Goal: Information Seeking & Learning: Learn about a topic

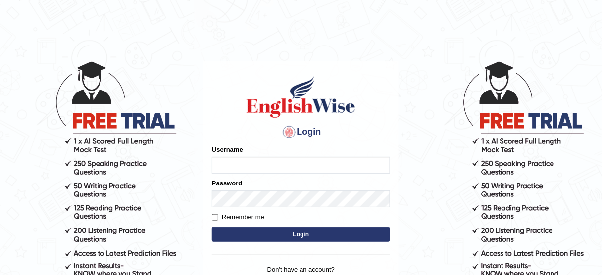
type input "KaurRavinder"
click at [308, 233] on button "Login" at bounding box center [301, 234] width 178 height 15
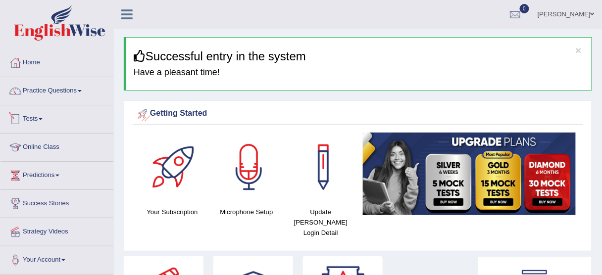
click at [33, 120] on link "Tests" at bounding box center [56, 118] width 113 height 25
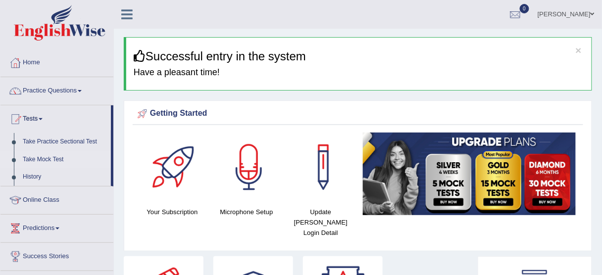
click at [48, 157] on link "Take Mock Test" at bounding box center [64, 160] width 93 height 18
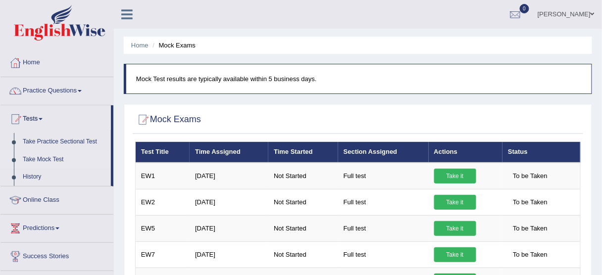
click at [125, 14] on icon at bounding box center [126, 14] width 11 height 13
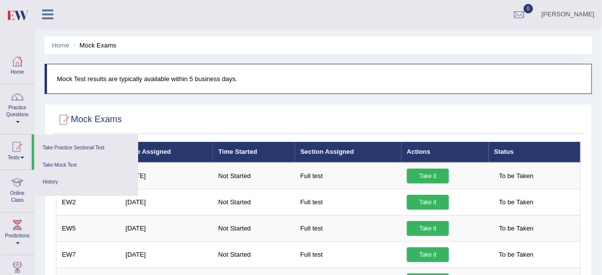
click at [268, 46] on ul "Home Mock Exams" at bounding box center [319, 45] width 548 height 17
click at [287, 53] on ul "Home Mock Exams" at bounding box center [319, 45] width 548 height 17
click at [571, 10] on link "Ravinder Kaur" at bounding box center [569, 13] width 68 height 26
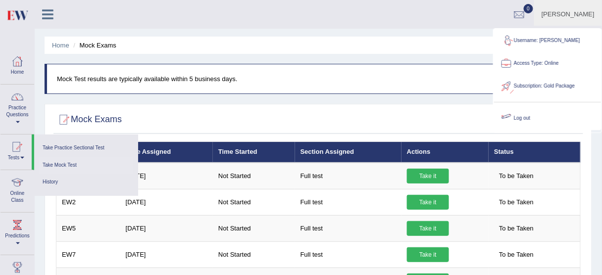
click at [527, 111] on link "Log out" at bounding box center [547, 118] width 107 height 23
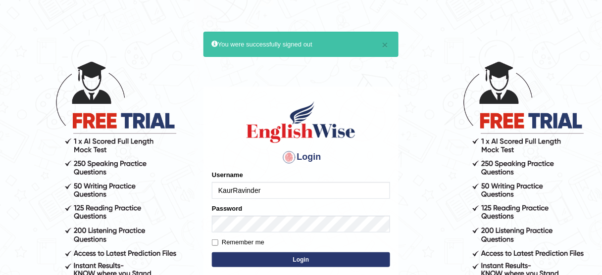
drag, startPoint x: 0, startPoint y: 0, endPoint x: 329, endPoint y: 191, distance: 380.5
click at [329, 191] on input "KaurRavinder" at bounding box center [301, 190] width 178 height 17
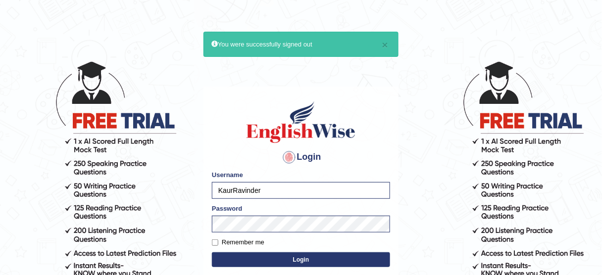
type input "obehi00"
click at [320, 262] on button "Login" at bounding box center [301, 260] width 178 height 15
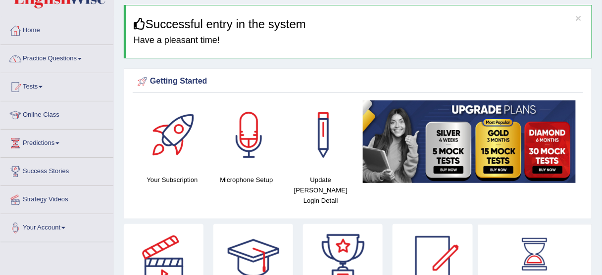
scroll to position [33, 0]
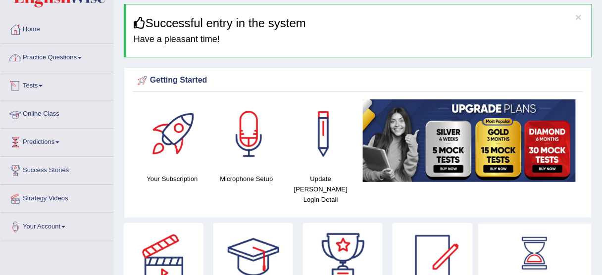
click at [82, 64] on link "Practice Questions" at bounding box center [56, 56] width 113 height 25
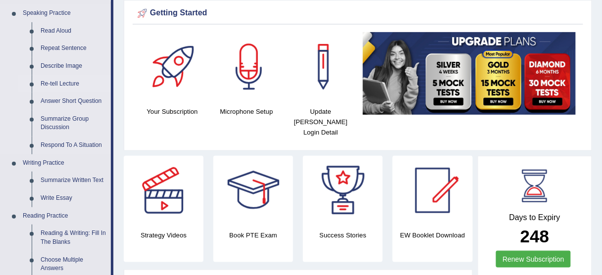
scroll to position [100, 0]
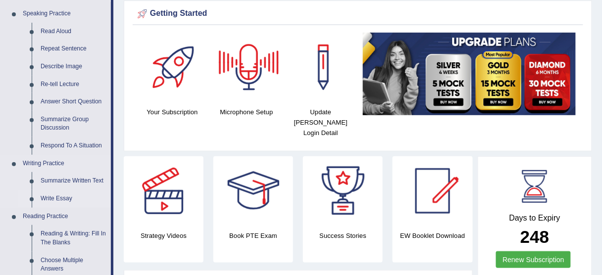
click at [64, 198] on link "Write Essay" at bounding box center [73, 199] width 75 height 18
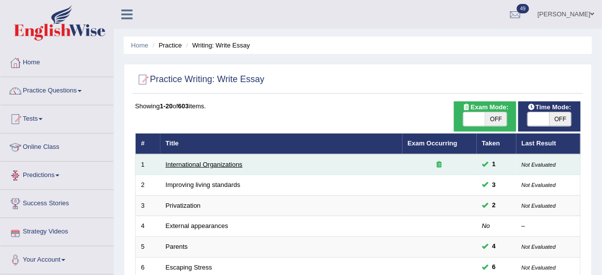
click at [182, 161] on link "International Organizations" at bounding box center [204, 164] width 77 height 7
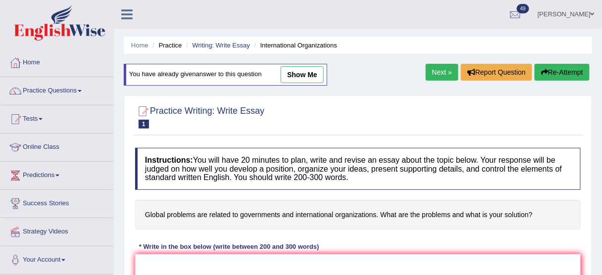
click at [301, 76] on link "show me" at bounding box center [302, 74] width 43 height 17
type textarea "The expanding role of global problems are related to governments and internatio…"
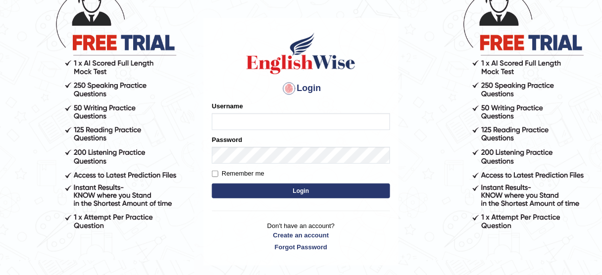
scroll to position [77, 0]
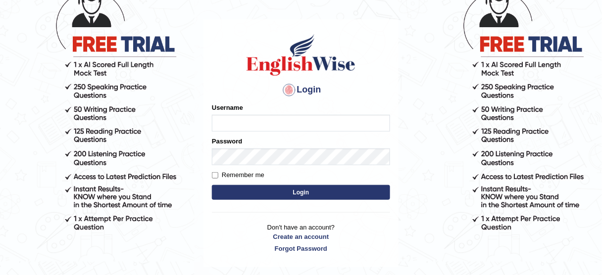
type input "obehi00"
click at [281, 191] on button "Login" at bounding box center [301, 192] width 178 height 15
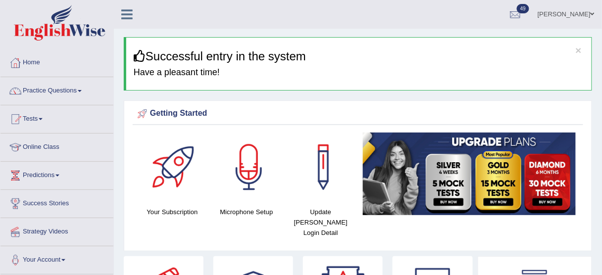
click at [62, 86] on link "Practice Questions" at bounding box center [56, 89] width 113 height 25
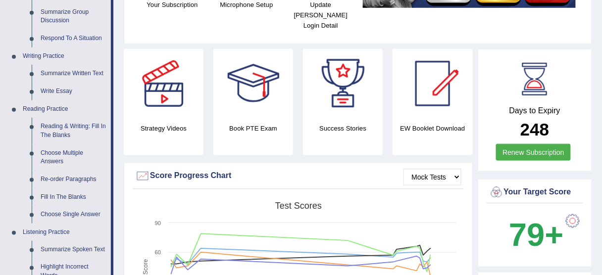
scroll to position [207, 0]
click at [56, 90] on link "Write Essay" at bounding box center [73, 92] width 75 height 18
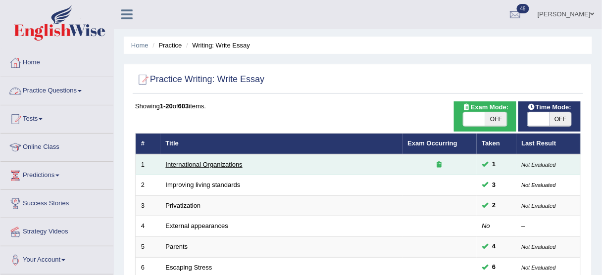
click at [216, 164] on link "International Organizations" at bounding box center [204, 164] width 77 height 7
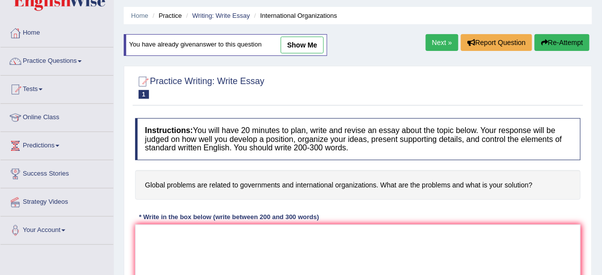
scroll to position [37, 0]
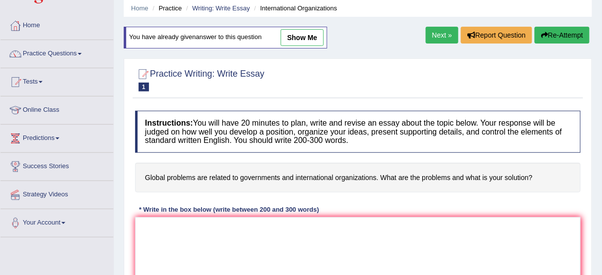
click at [301, 32] on link "show me" at bounding box center [302, 37] width 43 height 17
type textarea "The expanding role of global problems are related to governments and internatio…"
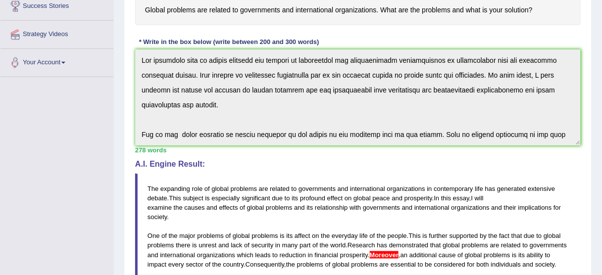
scroll to position [222, 0]
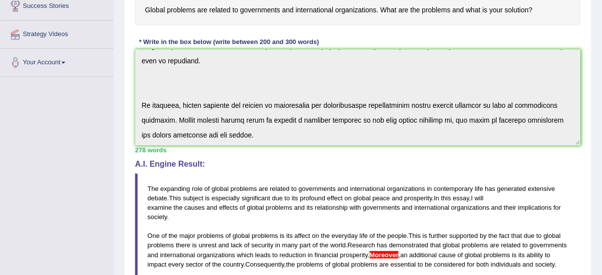
click at [363, 182] on div "Instructions: You will have 20 minutes to plan, write and revise an essay about…" at bounding box center [358, 203] width 451 height 531
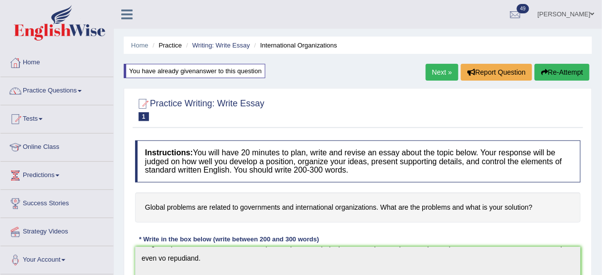
click at [551, 69] on button "Re-Attempt" at bounding box center [562, 72] width 55 height 17
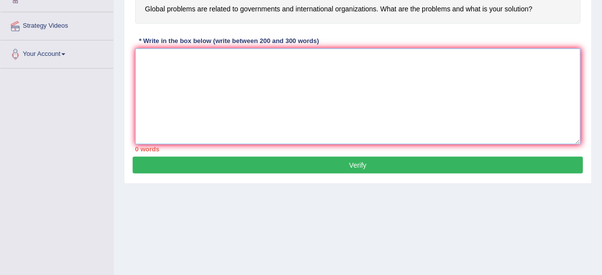
click at [256, 102] on textarea at bounding box center [358, 97] width 446 height 96
paste textarea "The expanding role of global problems are related to governments and internatio…"
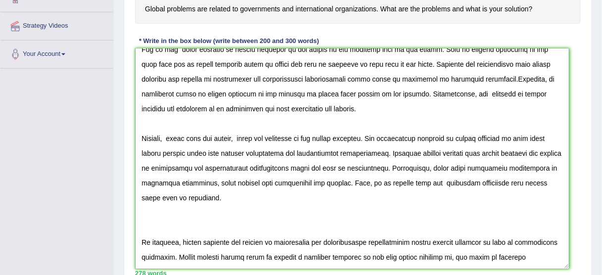
scroll to position [68, 0]
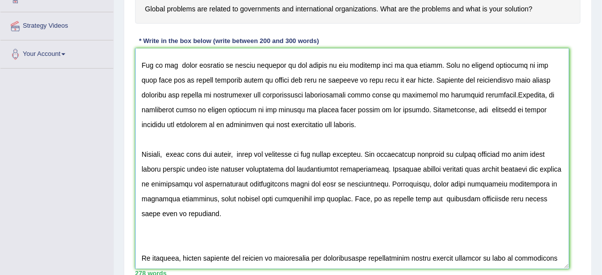
drag, startPoint x: 579, startPoint y: 139, endPoint x: 562, endPoint y: 294, distance: 155.5
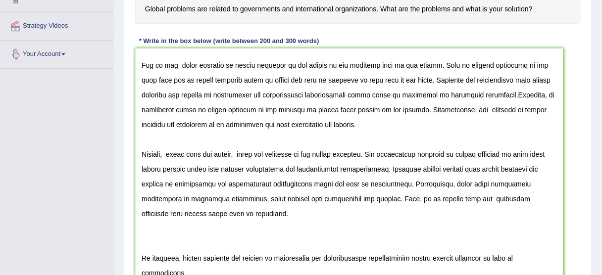
scroll to position [0, 0]
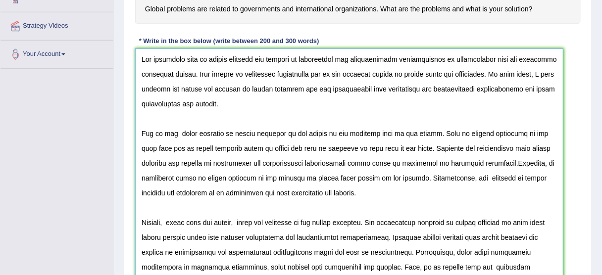
drag, startPoint x: 177, startPoint y: 132, endPoint x: 440, endPoint y: 131, distance: 263.0
click at [440, 131] on textarea at bounding box center [349, 174] width 428 height 250
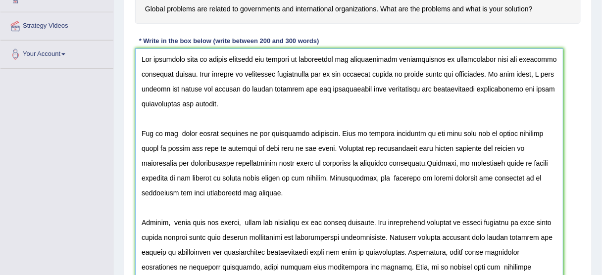
drag, startPoint x: 475, startPoint y: 131, endPoint x: 522, endPoint y: 132, distance: 47.1
click at [522, 132] on textarea at bounding box center [349, 174] width 428 height 250
drag, startPoint x: 266, startPoint y: 131, endPoint x: 325, endPoint y: 133, distance: 60.0
click at [325, 133] on textarea at bounding box center [349, 174] width 428 height 250
click at [524, 132] on textarea at bounding box center [349, 174] width 428 height 250
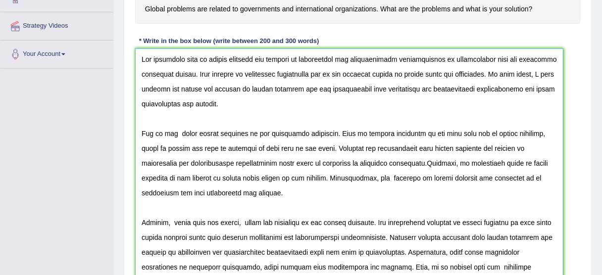
drag, startPoint x: 501, startPoint y: 147, endPoint x: 380, endPoint y: 163, distance: 122.0
click at [380, 163] on textarea at bounding box center [349, 174] width 428 height 250
click at [444, 146] on textarea at bounding box center [349, 174] width 428 height 250
drag, startPoint x: 497, startPoint y: 147, endPoint x: 235, endPoint y: 167, distance: 263.3
click at [235, 167] on textarea at bounding box center [349, 174] width 428 height 250
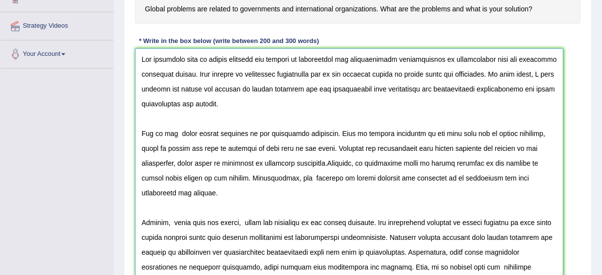
click at [327, 162] on textarea at bounding box center [349, 174] width 428 height 250
drag, startPoint x: 401, startPoint y: 161, endPoint x: 428, endPoint y: 161, distance: 26.8
click at [428, 161] on textarea at bounding box center [349, 174] width 428 height 250
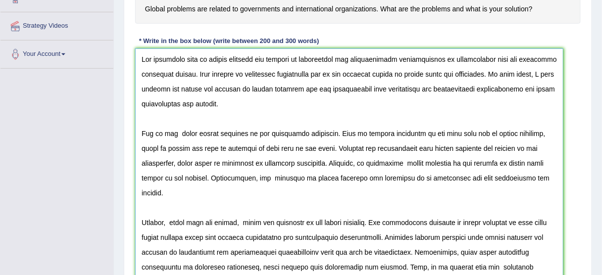
click at [452, 160] on textarea at bounding box center [349, 174] width 428 height 250
drag, startPoint x: 457, startPoint y: 160, endPoint x: 494, endPoint y: 160, distance: 37.6
click at [494, 160] on textarea at bounding box center [349, 174] width 428 height 250
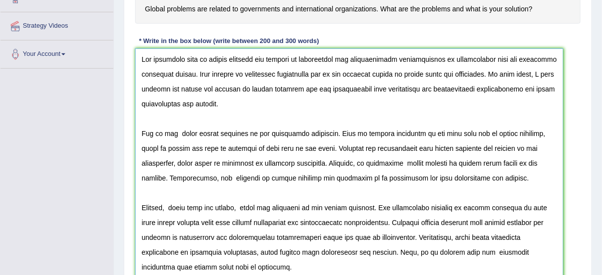
drag, startPoint x: 459, startPoint y: 161, endPoint x: 165, endPoint y: 176, distance: 294.2
click at [165, 176] on textarea at bounding box center [349, 174] width 428 height 250
drag, startPoint x: 237, startPoint y: 175, endPoint x: 200, endPoint y: 176, distance: 37.7
click at [200, 176] on textarea at bounding box center [349, 174] width 428 height 250
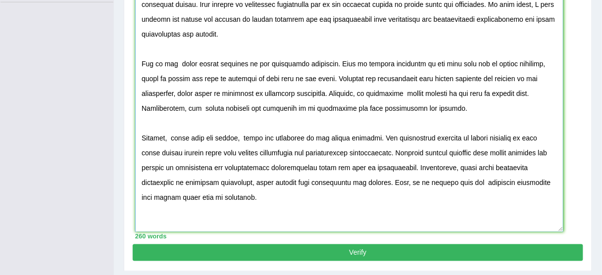
scroll to position [275, 0]
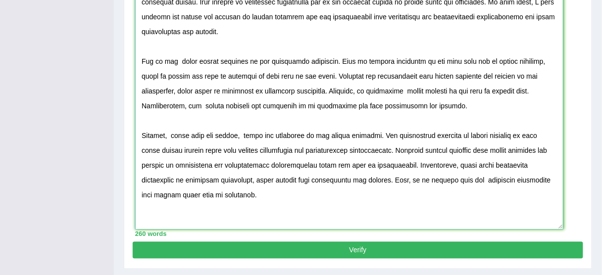
click at [240, 134] on textarea at bounding box center [349, 105] width 428 height 250
click at [353, 163] on textarea at bounding box center [349, 105] width 428 height 250
drag, startPoint x: 504, startPoint y: 162, endPoint x: 540, endPoint y: 167, distance: 36.5
click at [540, 167] on textarea at bounding box center [349, 105] width 428 height 250
click at [339, 195] on textarea at bounding box center [349, 105] width 428 height 250
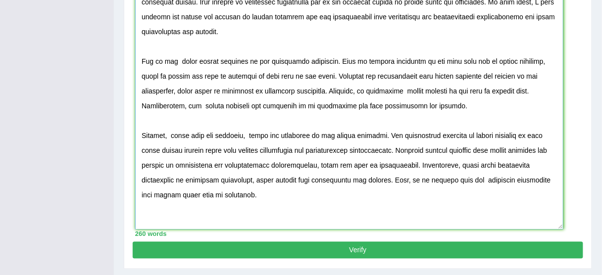
drag, startPoint x: 503, startPoint y: 160, endPoint x: 539, endPoint y: 168, distance: 36.6
click at [539, 168] on textarea at bounding box center [349, 105] width 428 height 250
drag, startPoint x: 239, startPoint y: 194, endPoint x: 255, endPoint y: 200, distance: 17.2
click at [255, 200] on textarea at bounding box center [349, 105] width 428 height 250
drag, startPoint x: 298, startPoint y: 195, endPoint x: 337, endPoint y: 199, distance: 39.8
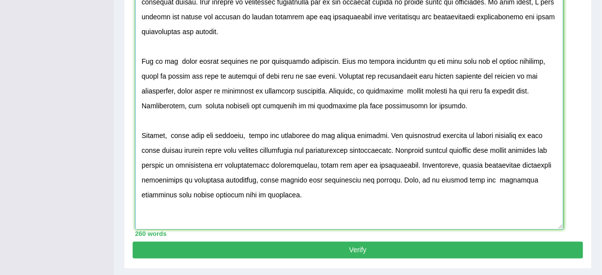
click at [337, 199] on textarea at bounding box center [349, 105] width 428 height 250
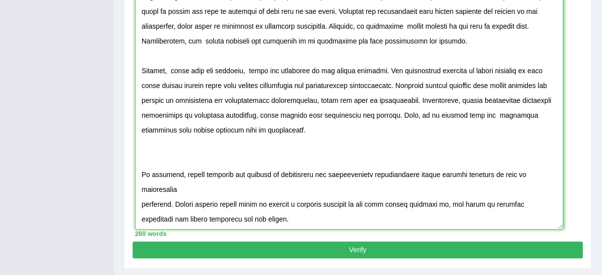
scroll to position [299, 0]
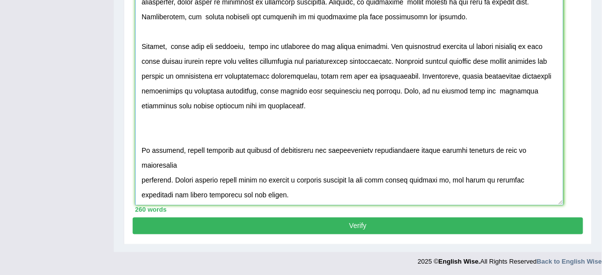
drag, startPoint x: 412, startPoint y: 150, endPoint x: 229, endPoint y: 148, distance: 183.3
click at [229, 148] on textarea at bounding box center [349, 80] width 428 height 250
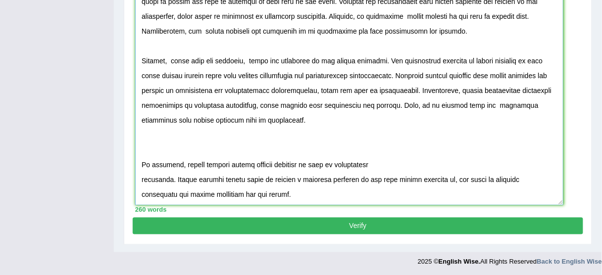
scroll to position [54, 0]
drag, startPoint x: 180, startPoint y: 161, endPoint x: 169, endPoint y: 176, distance: 18.4
click at [169, 176] on textarea at bounding box center [349, 80] width 428 height 250
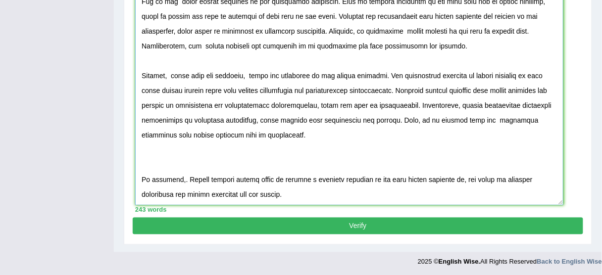
scroll to position [39, 0]
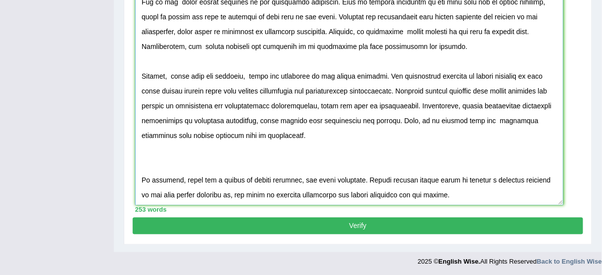
drag, startPoint x: 148, startPoint y: 191, endPoint x: 159, endPoint y: 196, distance: 11.8
click at [159, 196] on textarea at bounding box center [349, 80] width 428 height 250
drag, startPoint x: 222, startPoint y: 191, endPoint x: 216, endPoint y: 191, distance: 5.5
click at [216, 191] on textarea at bounding box center [349, 80] width 428 height 250
type textarea "The expanding role of global problems are related to governments and internatio…"
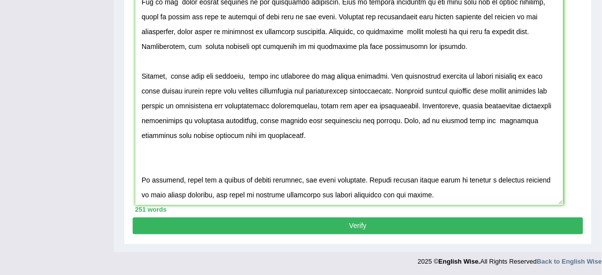
click at [383, 224] on button "Verify" at bounding box center [358, 226] width 451 height 17
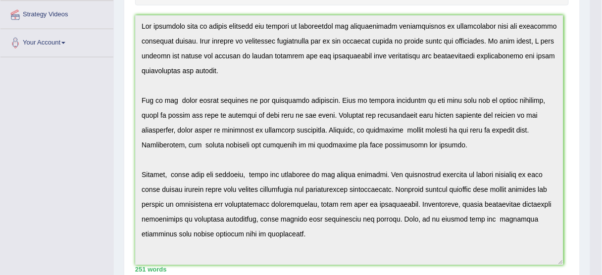
scroll to position [0, 0]
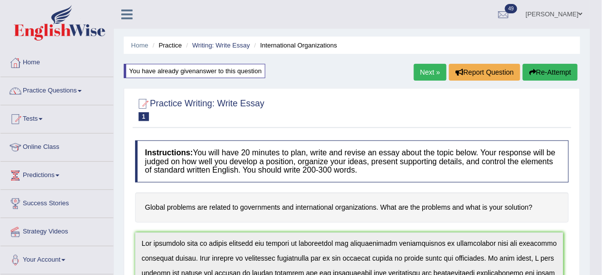
click at [543, 67] on button "Re-Attempt" at bounding box center [550, 72] width 55 height 17
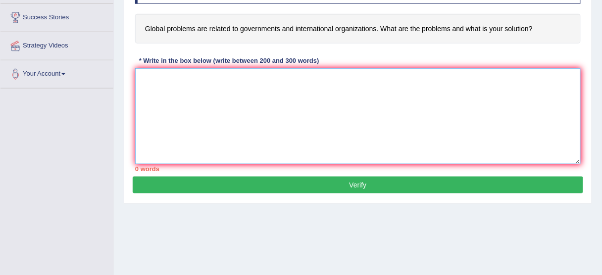
scroll to position [186, 0]
click at [308, 115] on textarea at bounding box center [358, 116] width 446 height 96
paste textarea "The expanding role of global problems are related to governments and internatio…"
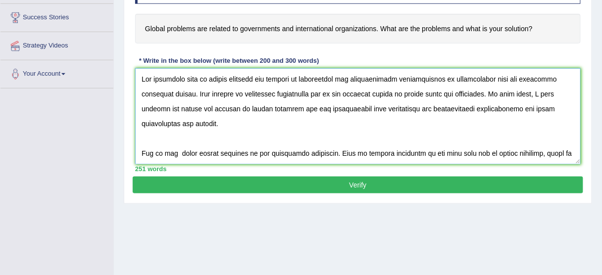
drag, startPoint x: 261, startPoint y: 76, endPoint x: 440, endPoint y: 77, distance: 179.3
click at [440, 77] on textarea at bounding box center [358, 116] width 446 height 96
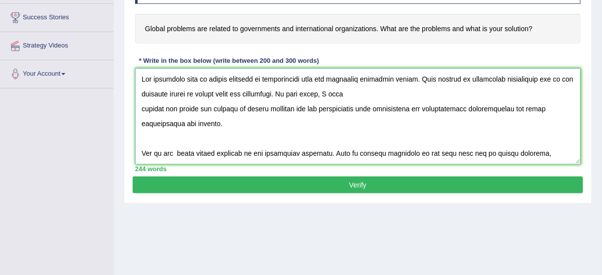
click at [139, 106] on textarea at bounding box center [358, 116] width 446 height 96
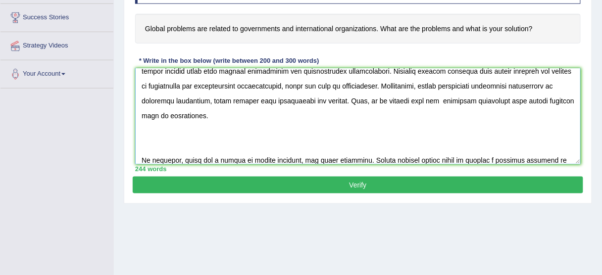
scroll to position [178, 0]
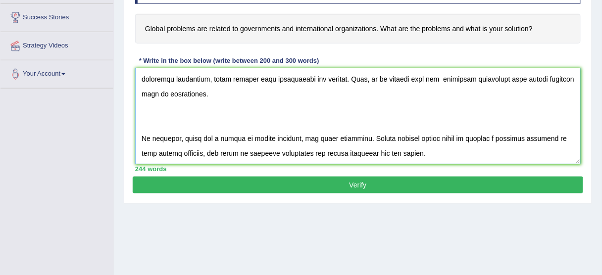
click at [141, 133] on textarea at bounding box center [358, 116] width 446 height 96
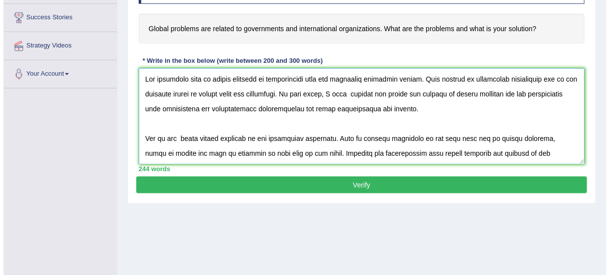
scroll to position [163, 0]
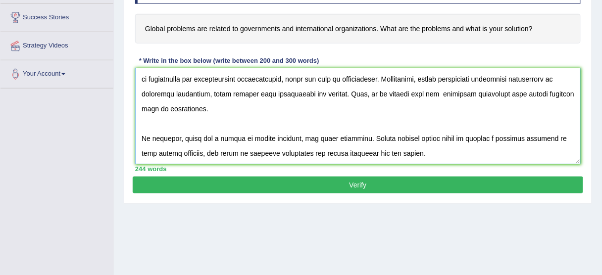
type textarea "The expanding role of global problems in contemporary life has generated extens…"
click at [314, 185] on button "Verify" at bounding box center [358, 185] width 451 height 17
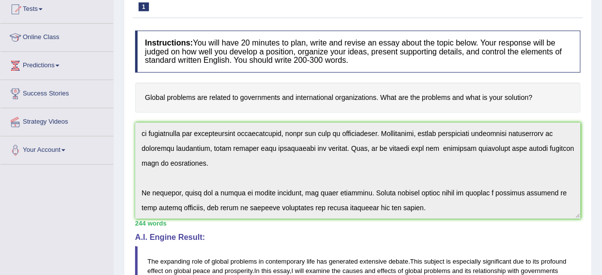
scroll to position [0, 0]
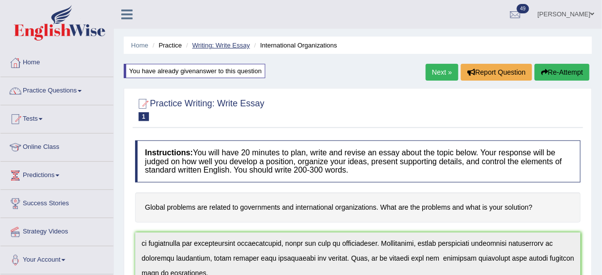
click at [236, 44] on link "Writing: Write Essay" at bounding box center [221, 45] width 58 height 7
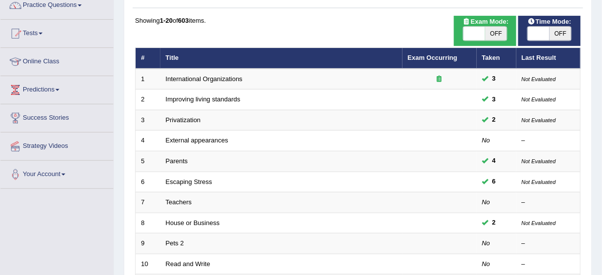
scroll to position [85, 0]
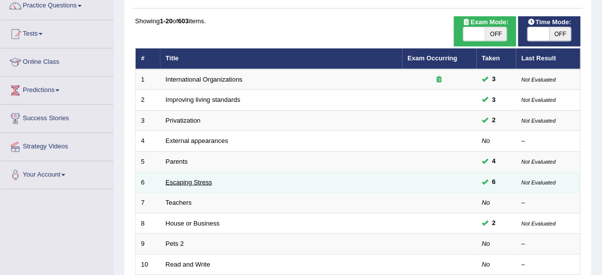
click at [194, 181] on link "Escaping Stress" at bounding box center [189, 182] width 47 height 7
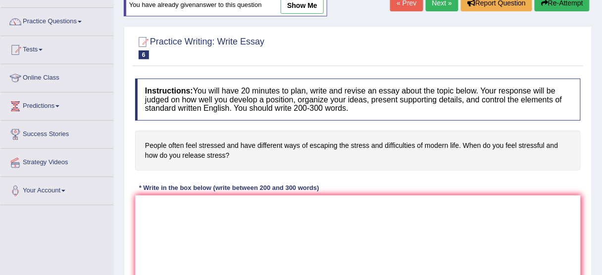
click at [297, 14] on div "You have already given answer to this question show me" at bounding box center [226, 6] width 204 height 22
click at [297, 8] on link "show me" at bounding box center [302, 5] width 43 height 17
type textarea "The expanding role of feeling stressed and releasing it in modern life has gene…"
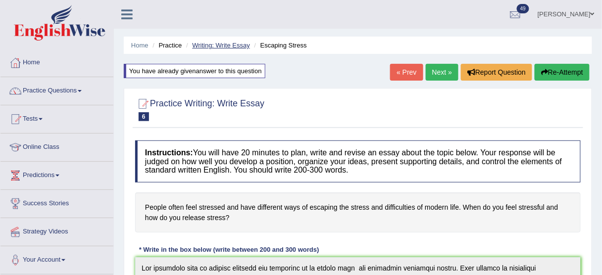
click at [240, 46] on link "Writing: Write Essay" at bounding box center [221, 45] width 58 height 7
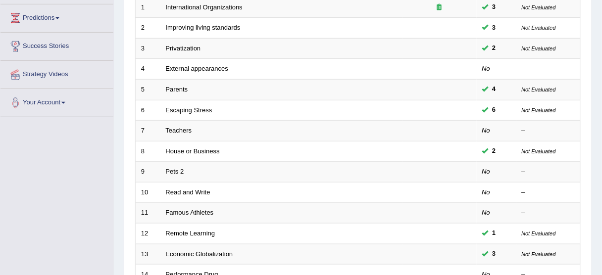
scroll to position [152, 0]
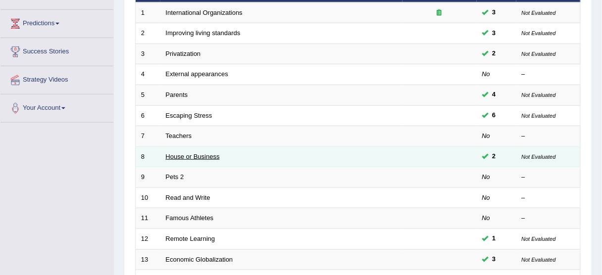
click at [209, 156] on link "House or Business" at bounding box center [193, 156] width 54 height 7
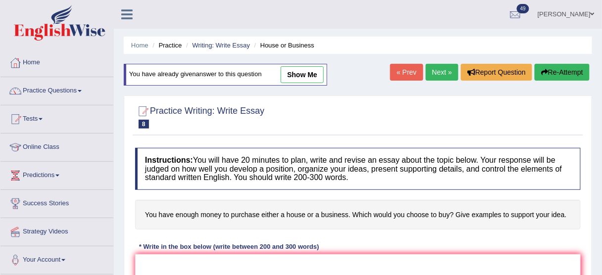
click at [308, 75] on link "show me" at bounding box center [302, 74] width 43 height 17
type textarea "The expanding role of having enough money to purchase either house or a busines…"
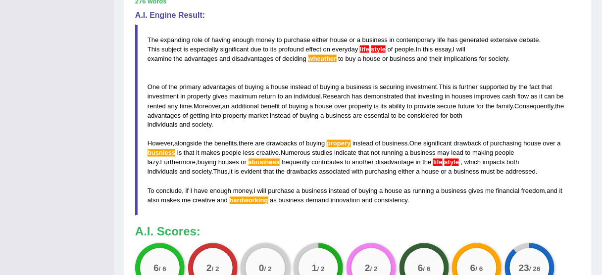
scroll to position [347, 0]
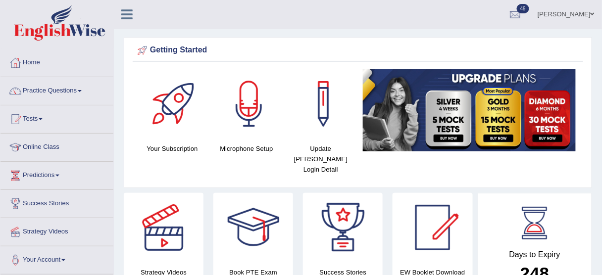
click at [581, 17] on link "[PERSON_NAME]" at bounding box center [567, 13] width 72 height 26
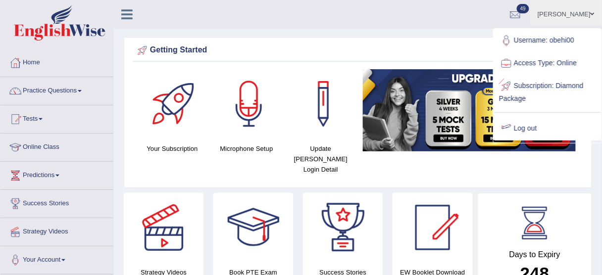
click at [531, 124] on link "Log out" at bounding box center [547, 128] width 107 height 23
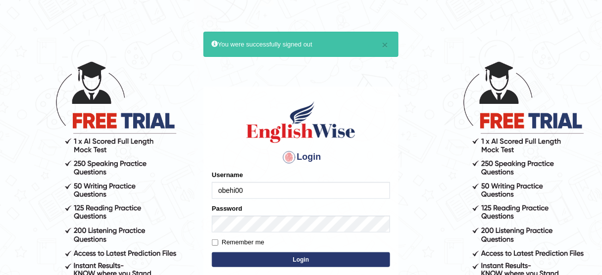
click at [309, 184] on input "obehi00" at bounding box center [301, 190] width 178 height 17
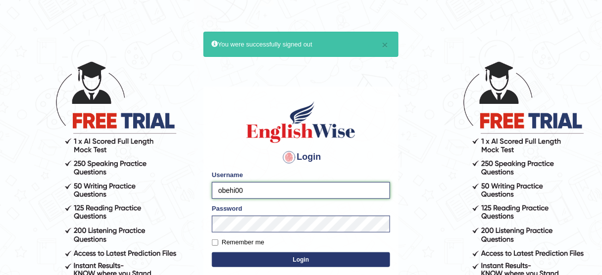
click at [291, 191] on input "obehi00" at bounding box center [301, 190] width 178 height 17
click at [312, 256] on button "Login" at bounding box center [301, 260] width 178 height 15
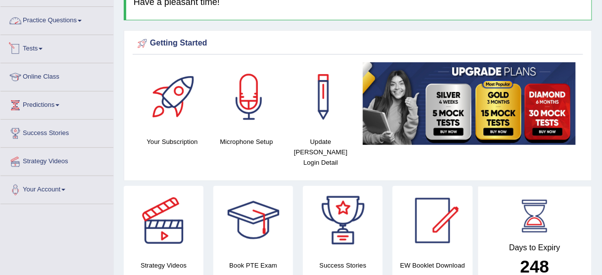
click at [63, 23] on link "Practice Questions" at bounding box center [56, 19] width 113 height 25
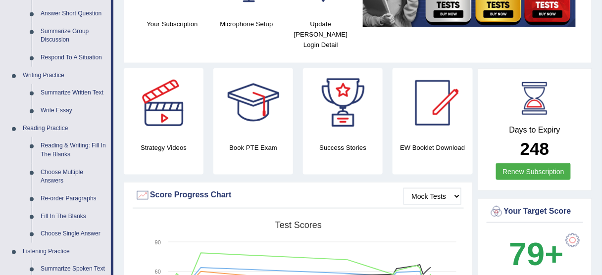
scroll to position [190, 0]
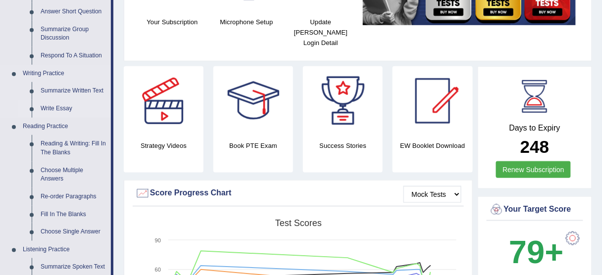
click at [61, 103] on link "Write Essay" at bounding box center [73, 109] width 75 height 18
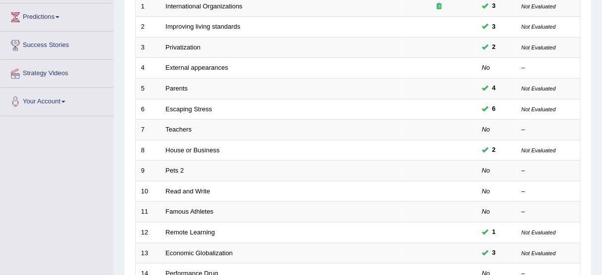
scroll to position [163, 0]
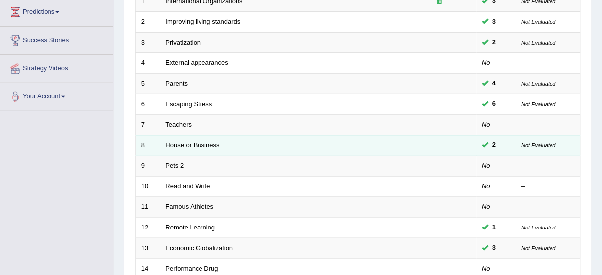
click at [193, 139] on td "House or Business" at bounding box center [282, 145] width 242 height 21
click at [211, 144] on link "House or Business" at bounding box center [193, 145] width 54 height 7
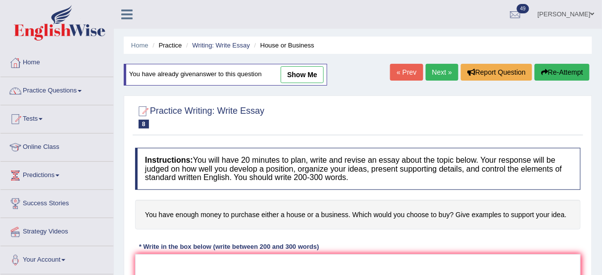
click at [310, 69] on link "show me" at bounding box center [302, 74] width 43 height 17
type textarea "The expanding role of having enough money to purchase either house or a busines…"
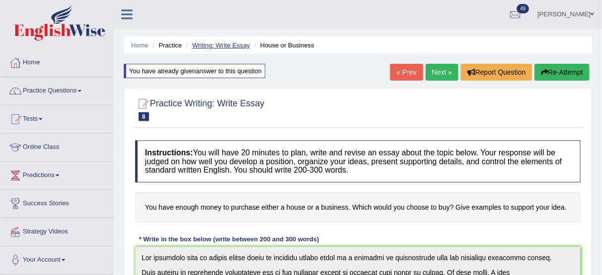
click at [236, 46] on link "Writing: Write Essay" at bounding box center [221, 45] width 58 height 7
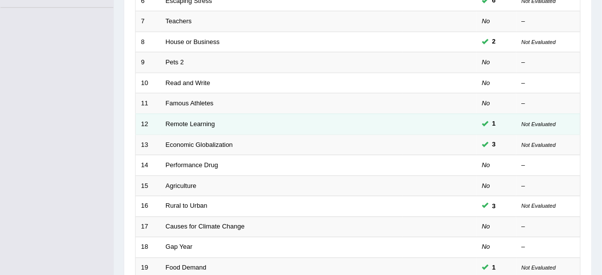
scroll to position [268, 0]
click at [196, 120] on link "Remote Learning" at bounding box center [191, 123] width 50 height 7
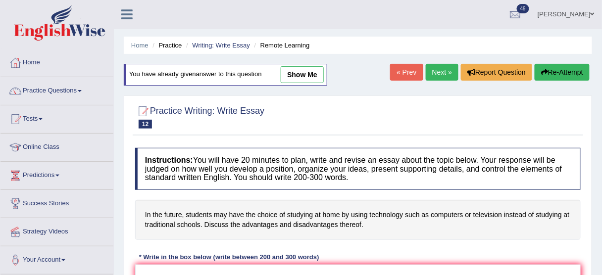
click at [301, 74] on link "show me" at bounding box center [302, 74] width 43 height 17
type textarea "The expanding role of students may have to choose studying at home by using tec…"
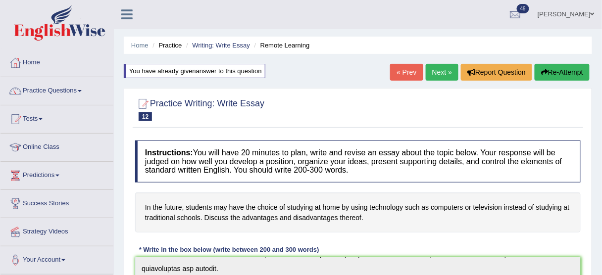
click at [432, 69] on link "Next »" at bounding box center [442, 72] width 33 height 17
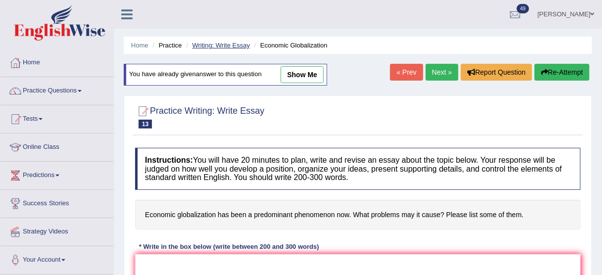
click at [233, 43] on link "Writing: Write Essay" at bounding box center [221, 45] width 58 height 7
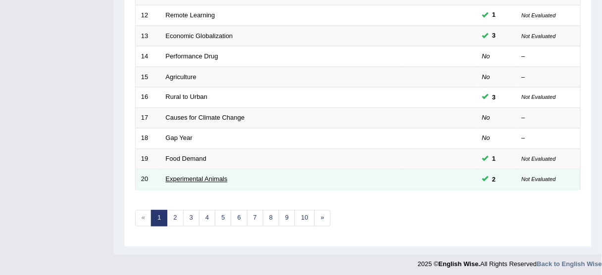
click at [214, 176] on link "Experimental Animals" at bounding box center [197, 179] width 62 height 7
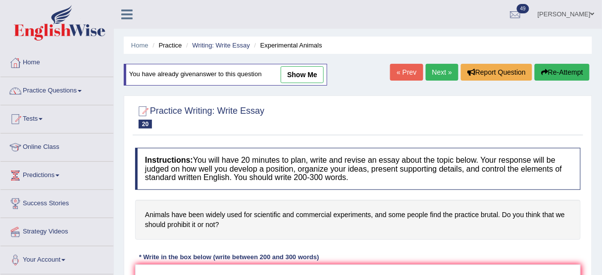
click at [310, 68] on link "show me" at bounding box center [302, 74] width 43 height 17
type textarea "The expanding role of use of animals for scientific and commercial experiements…"
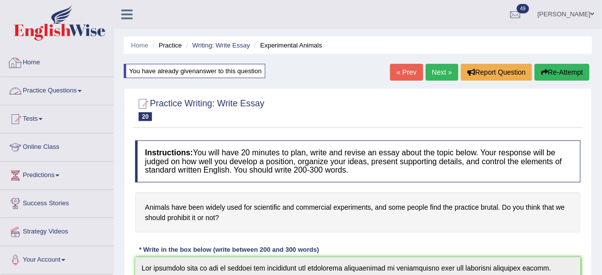
click at [76, 92] on link "Practice Questions" at bounding box center [56, 89] width 113 height 25
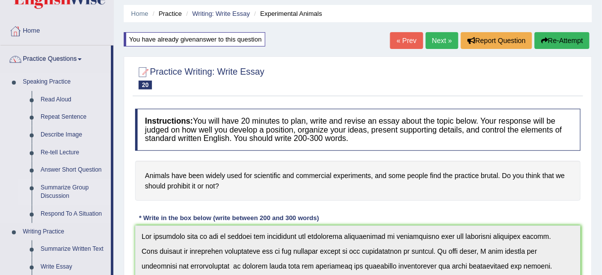
scroll to position [38, 0]
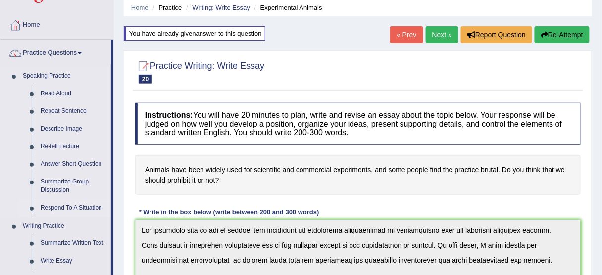
click at [87, 205] on link "Respond To A Situation" at bounding box center [73, 209] width 75 height 18
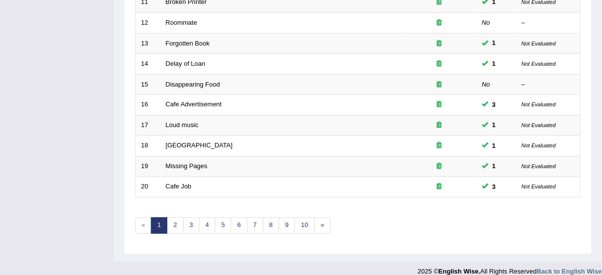
scroll to position [376, 0]
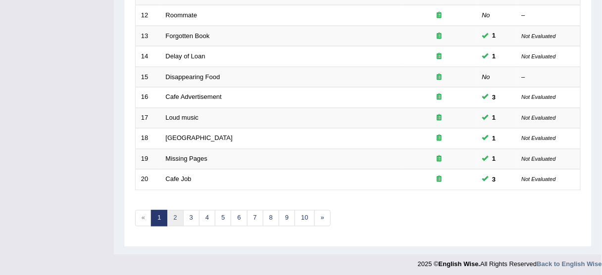
click at [176, 211] on link "2" at bounding box center [175, 219] width 16 height 16
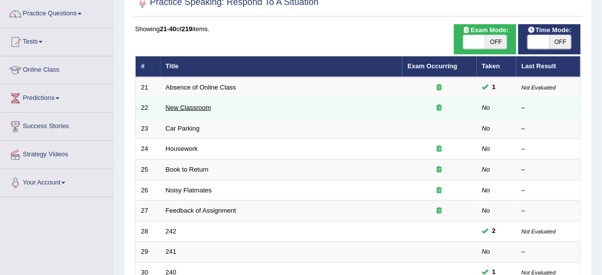
click at [189, 104] on link "New Classroom" at bounding box center [189, 107] width 46 height 7
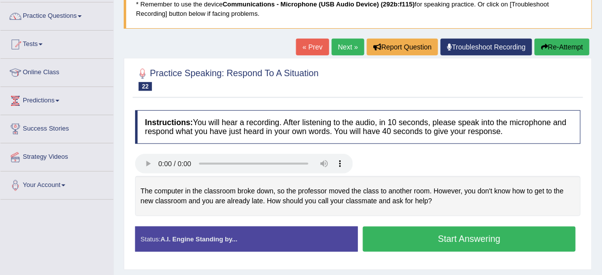
scroll to position [80, 0]
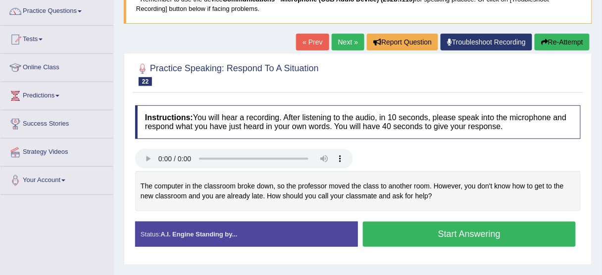
click at [339, 39] on link "Next »" at bounding box center [348, 42] width 33 height 17
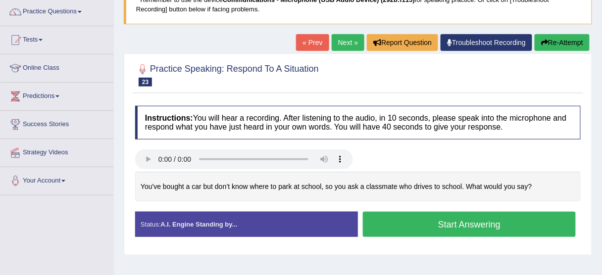
click at [341, 41] on link "Next »" at bounding box center [348, 42] width 33 height 17
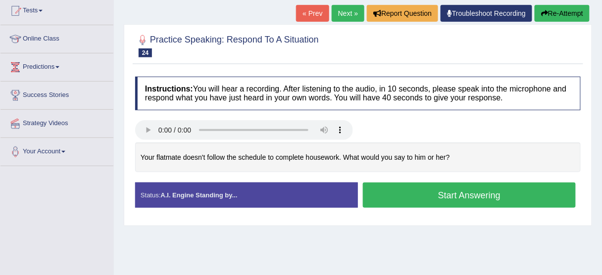
scroll to position [107, 0]
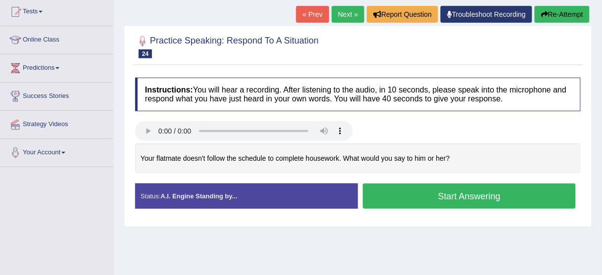
click at [341, 2] on div "Home Practice Speaking: Respond To A Situation Housework * Remember to use the …" at bounding box center [358, 140] width 488 height 495
click at [343, 14] on link "Next »" at bounding box center [348, 14] width 33 height 17
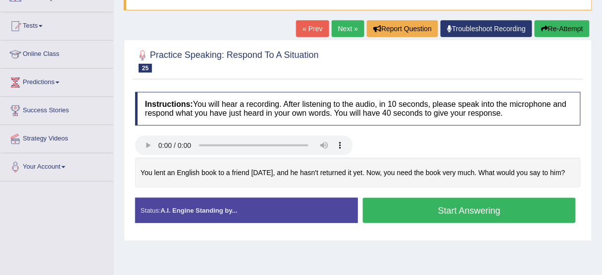
click at [344, 26] on link "Next »" at bounding box center [348, 28] width 33 height 17
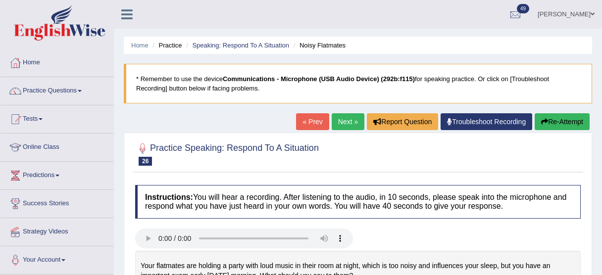
click at [314, 122] on link "« Prev" at bounding box center [312, 121] width 33 height 17
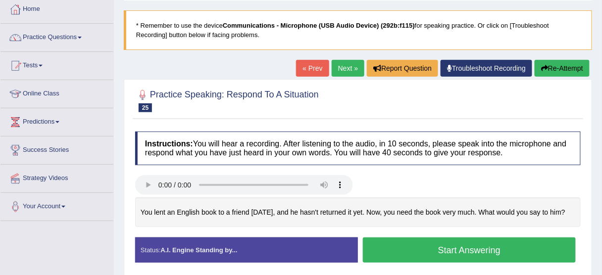
scroll to position [54, 0]
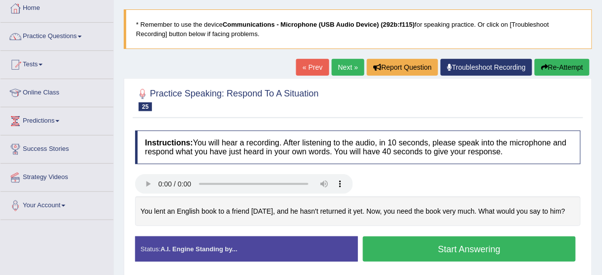
click at [338, 68] on link "Next »" at bounding box center [348, 67] width 33 height 17
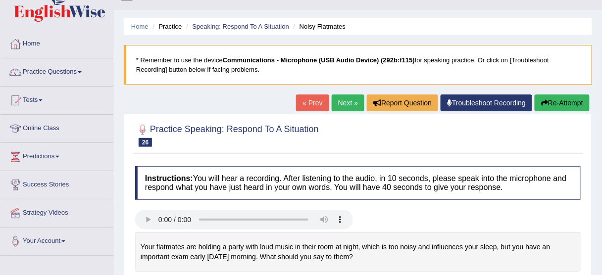
scroll to position [19, 0]
click at [343, 109] on link "Next »" at bounding box center [348, 102] width 33 height 17
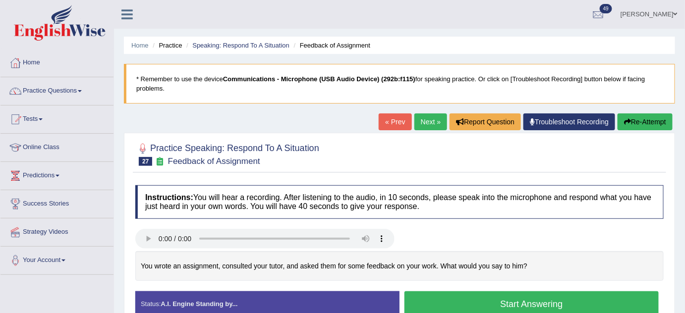
click at [427, 120] on link "Next »" at bounding box center [430, 121] width 33 height 17
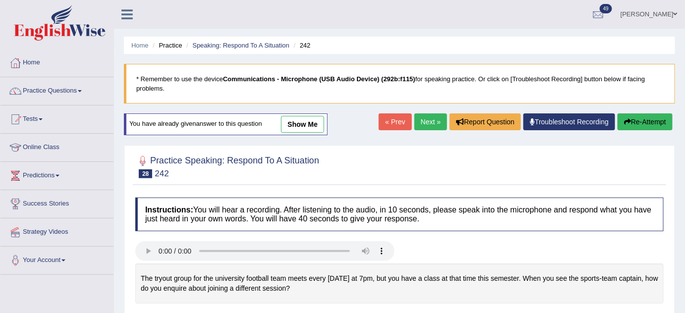
click at [395, 120] on link "« Prev" at bounding box center [394, 121] width 33 height 17
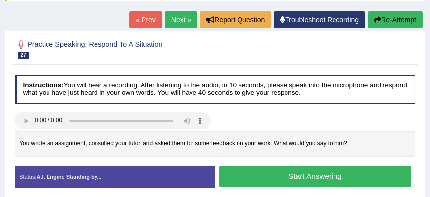
scroll to position [102, 0]
